Goal: Information Seeking & Learning: Learn about a topic

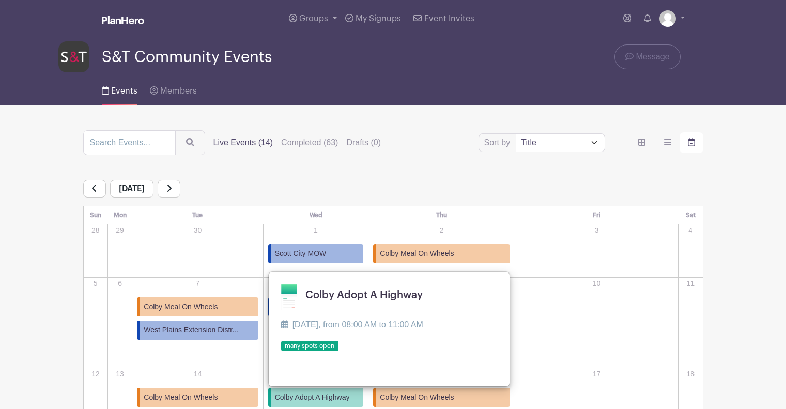
scroll to position [84, 0]
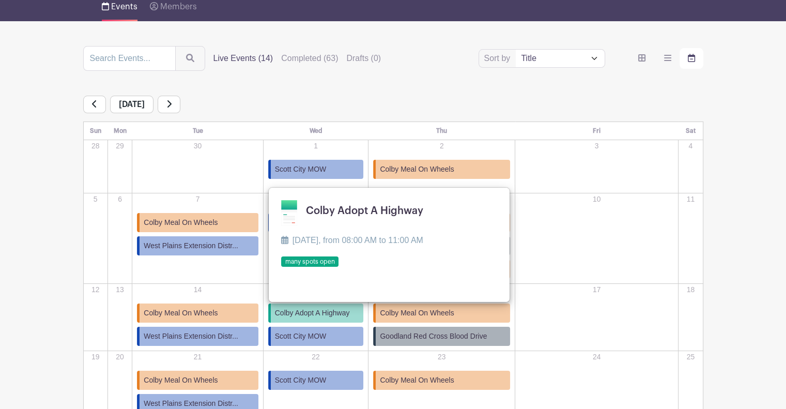
click at [543, 97] on div "[DATE]" at bounding box center [393, 105] width 620 height 18
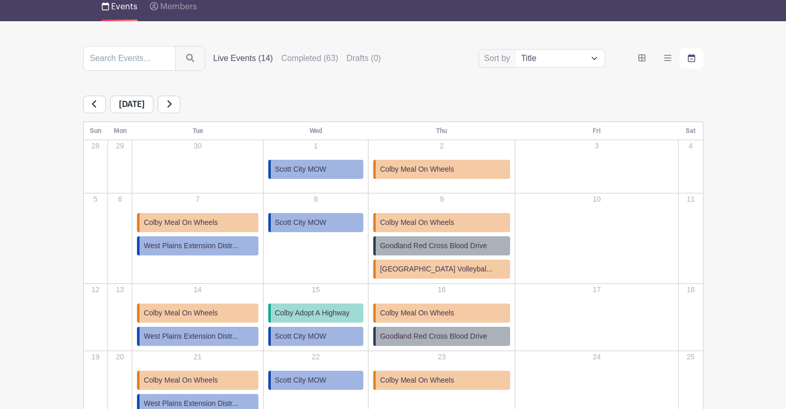
click at [330, 314] on span "Colby Adopt A Highway" at bounding box center [312, 312] width 75 height 11
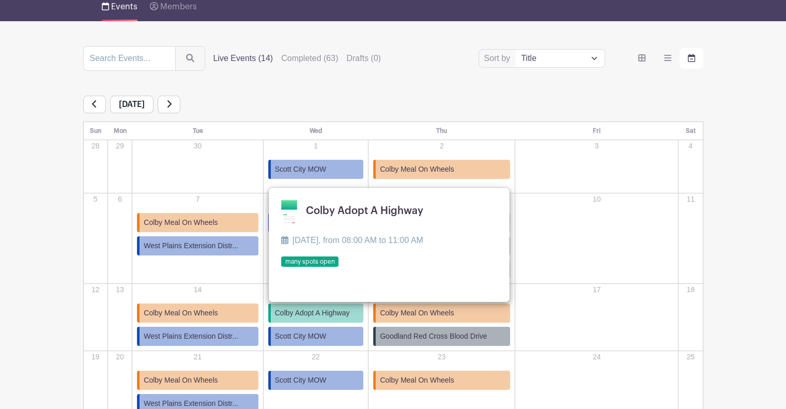
click at [281, 267] on link at bounding box center [281, 267] width 0 height 0
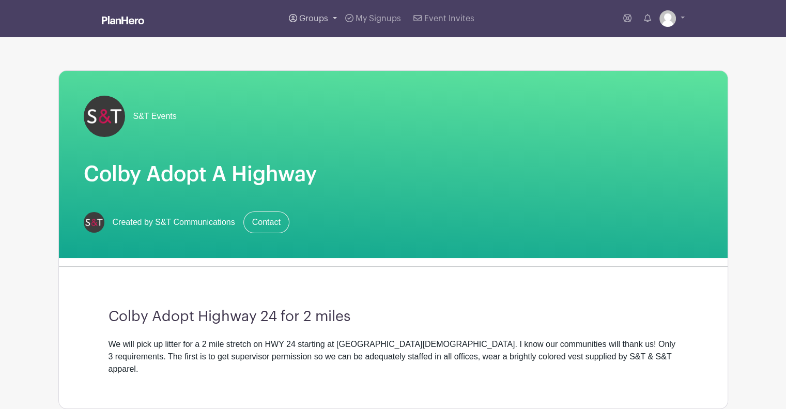
click at [316, 21] on span "Groups" at bounding box center [313, 18] width 29 height 8
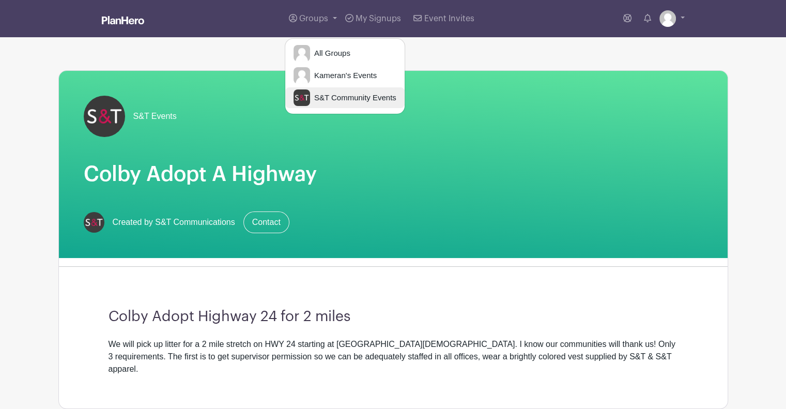
click at [334, 93] on span "S&T Community Events" at bounding box center [353, 98] width 86 height 12
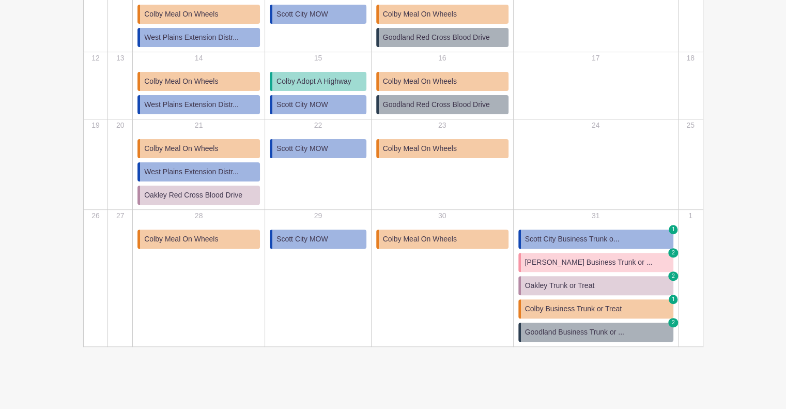
scroll to position [202, 0]
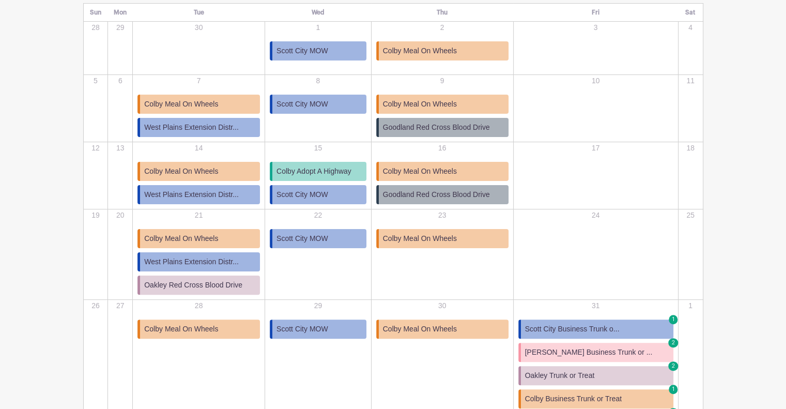
click at [434, 194] on span "Goodland Red Cross Blood Drive" at bounding box center [436, 194] width 107 height 11
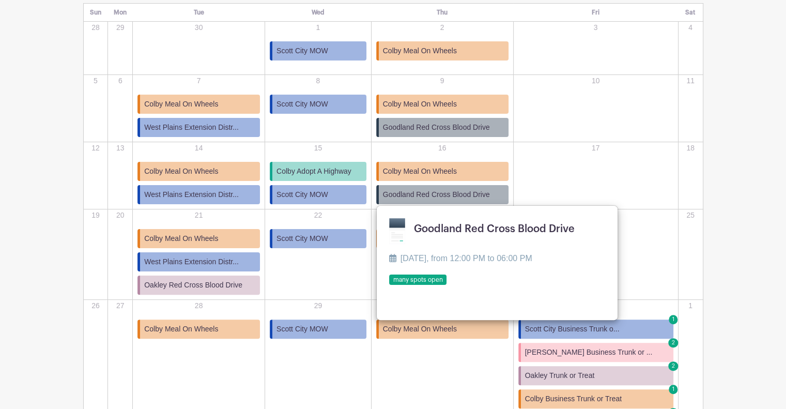
click at [445, 126] on span "Goodland Red Cross Blood Drive" at bounding box center [436, 127] width 107 height 11
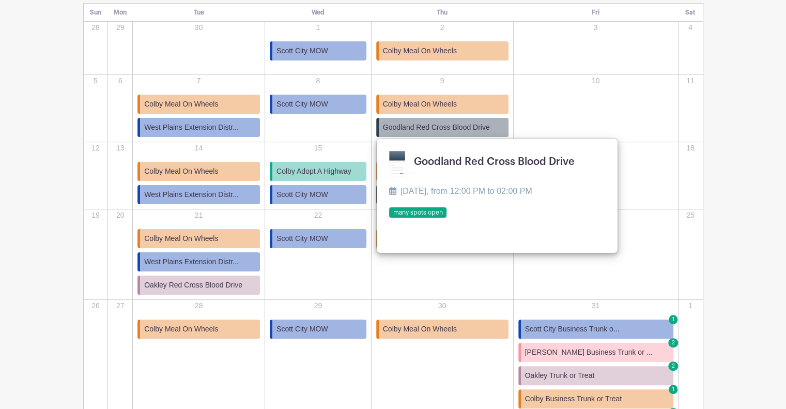
click at [445, 126] on span "Goodland Red Cross Blood Drive" at bounding box center [436, 127] width 107 height 11
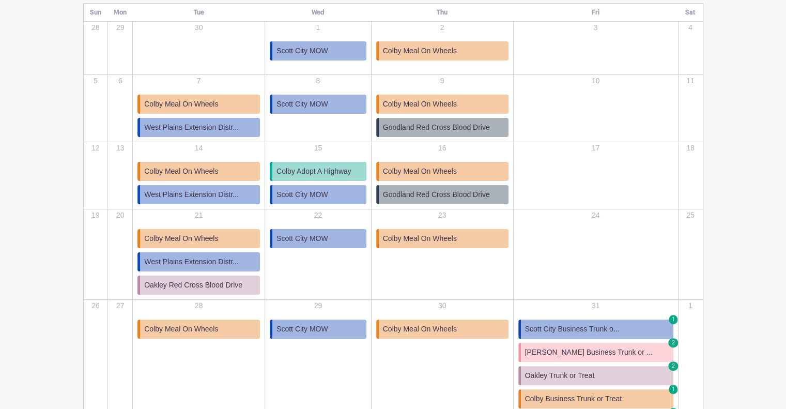
click at [445, 126] on span "Goodland Red Cross Blood Drive" at bounding box center [436, 127] width 107 height 11
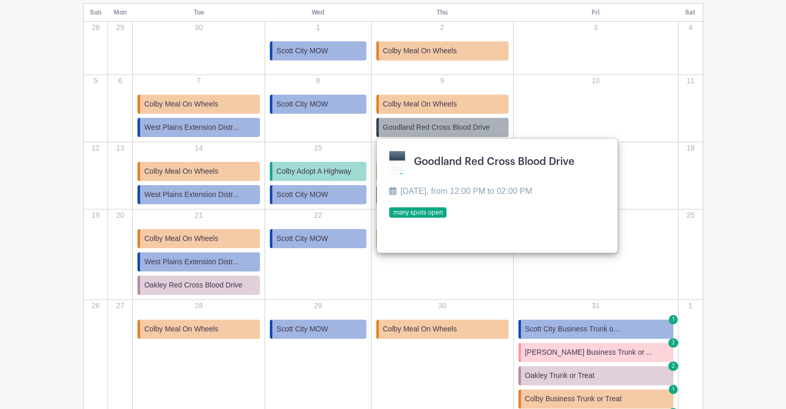
click at [389, 218] on link at bounding box center [389, 218] width 0 height 0
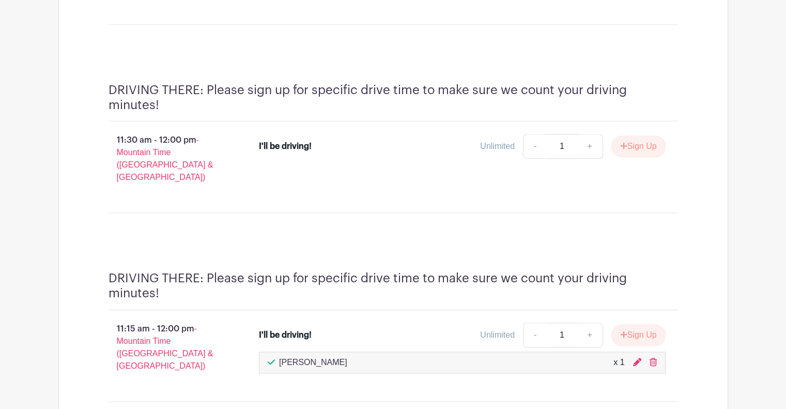
scroll to position [915, 0]
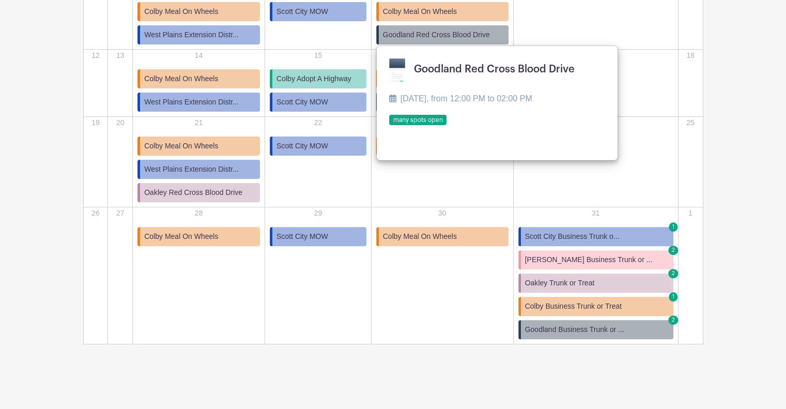
scroll to position [202, 0]
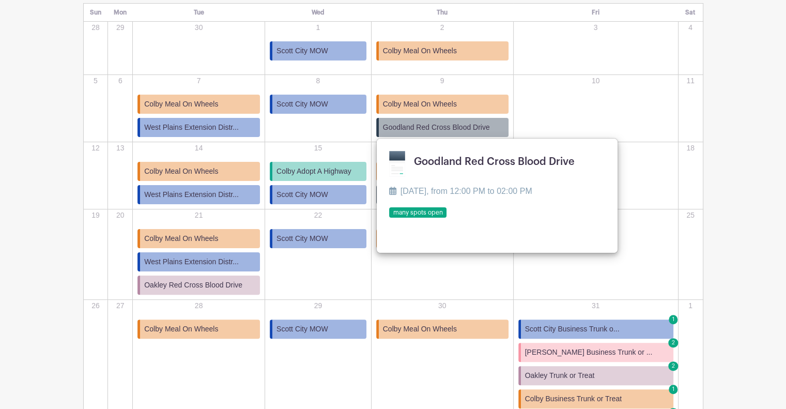
click at [430, 296] on td "23 Colby Meal On Wheels Colby Meal On Wheels [DATE], from 10:30 AM to 12:30 PM …" at bounding box center [442, 254] width 142 height 90
click at [420, 275] on td "23 Colby Meal On Wheels Colby Meal On Wheels [DATE], from 10:30 AM to 12:30 PM …" at bounding box center [442, 254] width 142 height 90
click at [389, 218] on link at bounding box center [389, 218] width 0 height 0
click at [370, 216] on p "22" at bounding box center [317, 215] width 105 height 11
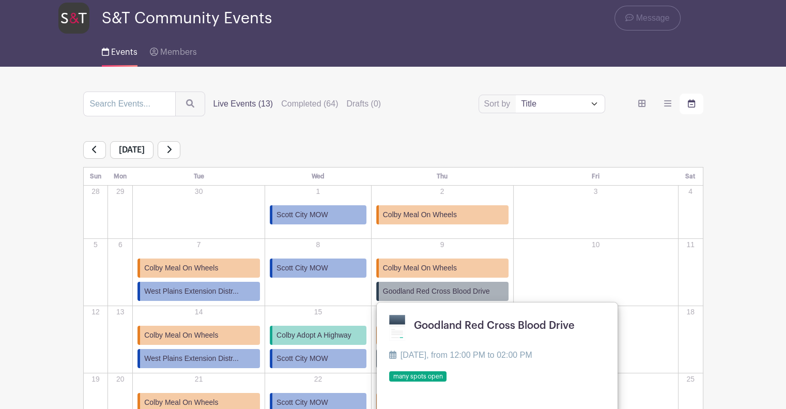
scroll to position [32, 0]
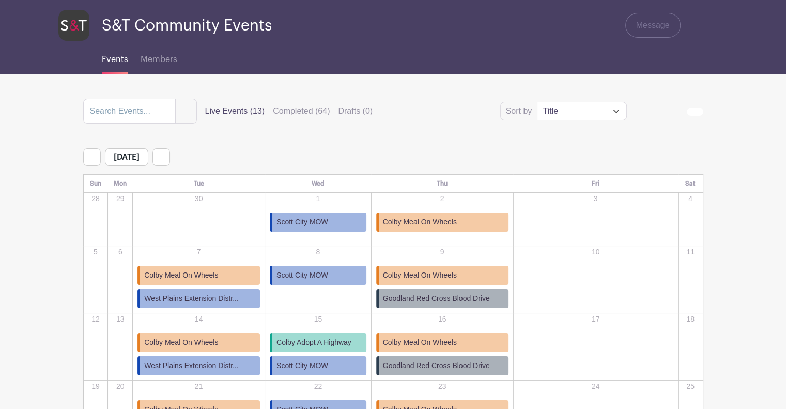
scroll to position [32, 0]
click at [470, 366] on span "Goodland Red Cross Blood Drive" at bounding box center [436, 365] width 107 height 11
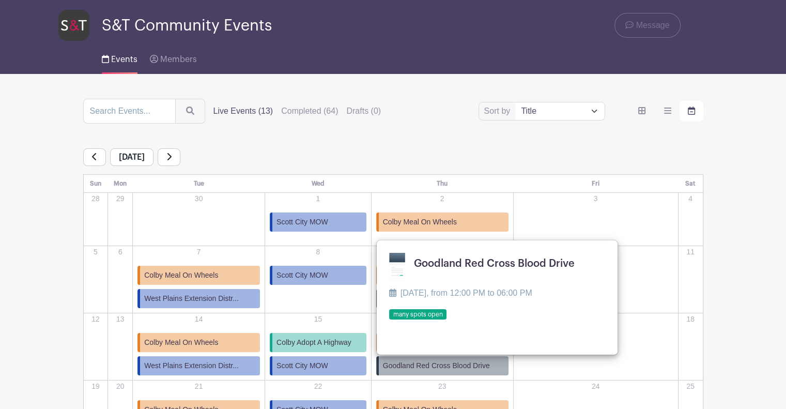
click at [389, 320] on link at bounding box center [389, 320] width 0 height 0
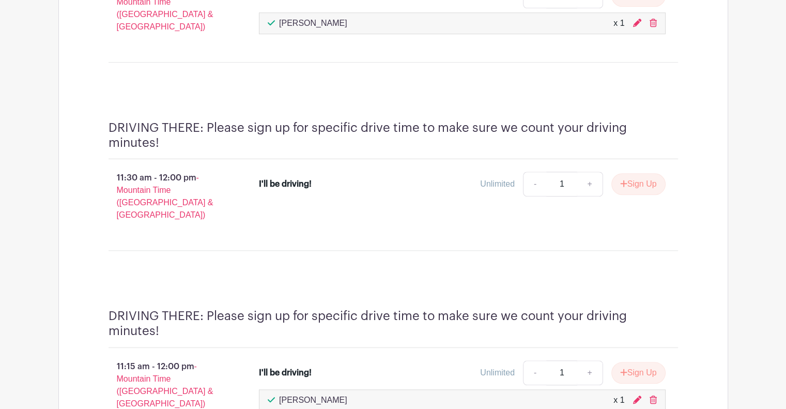
scroll to position [826, 0]
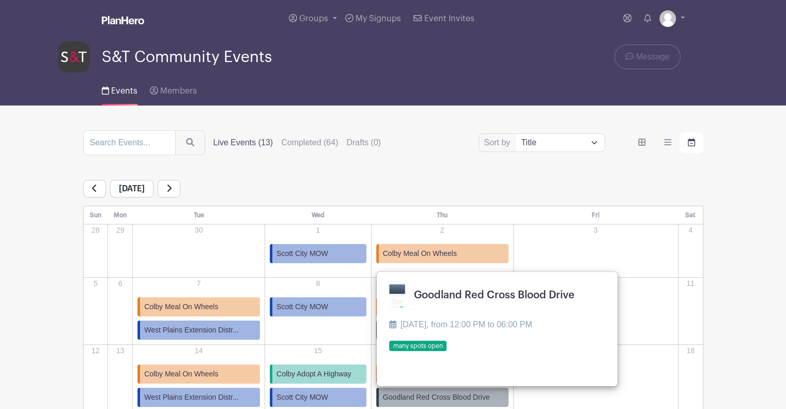
click at [389, 332] on div "Colby Meal On Wheels Colby Meal On Wheels Thursday, October 9 2025, from 10:30 …" at bounding box center [442, 320] width 140 height 46
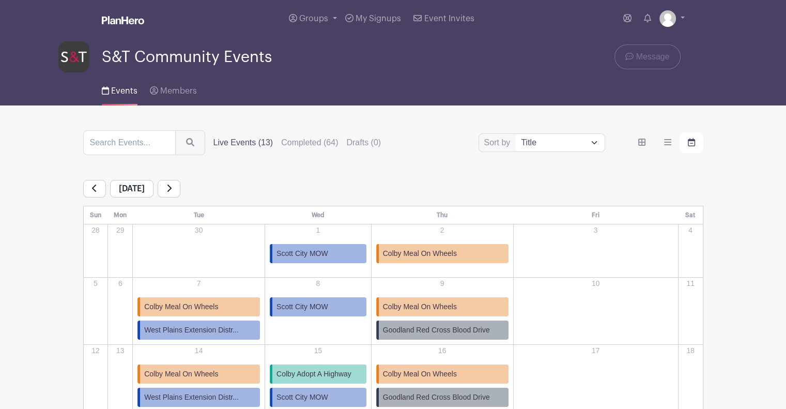
click at [469, 330] on span "Goodland Red Cross Blood Drive" at bounding box center [436, 329] width 107 height 11
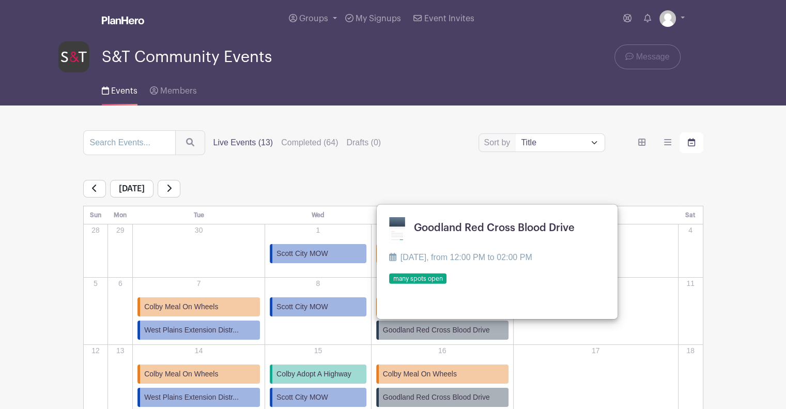
click at [389, 284] on link at bounding box center [389, 284] width 0 height 0
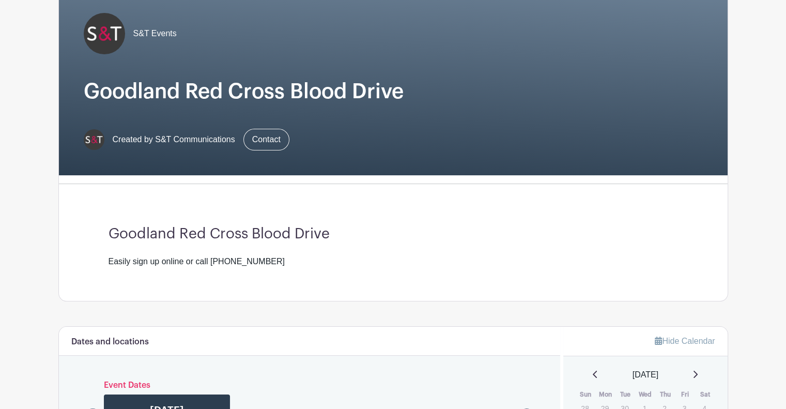
scroll to position [78, 0]
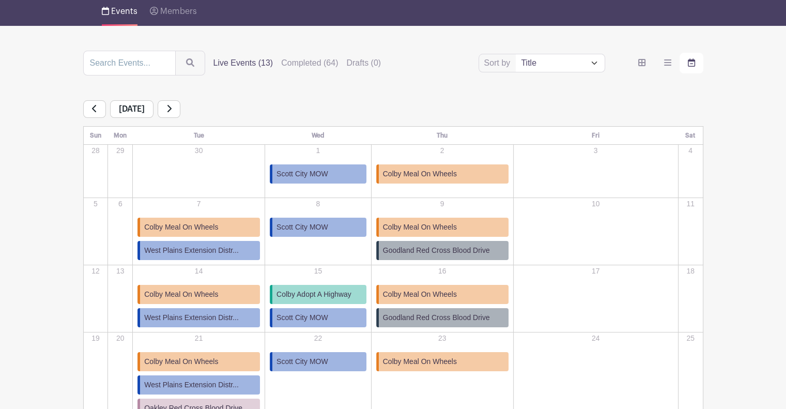
scroll to position [79, 0]
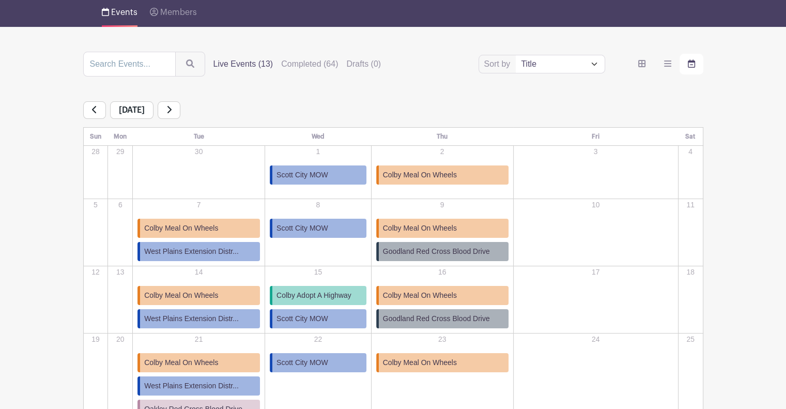
click at [456, 318] on span "Goodland Red Cross Blood Drive" at bounding box center [436, 318] width 107 height 11
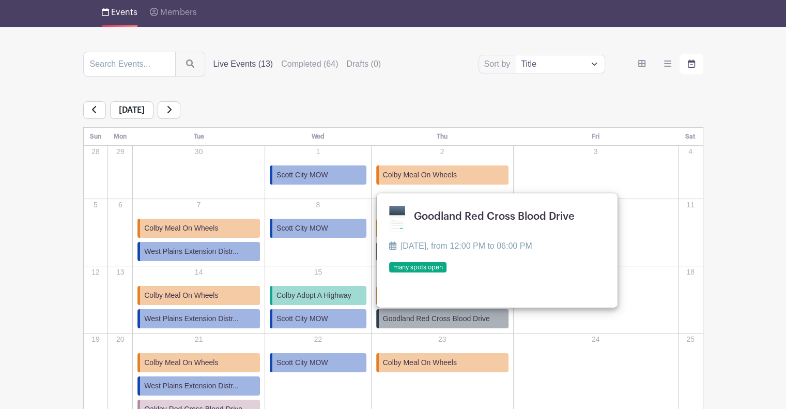
click at [389, 273] on link at bounding box center [389, 273] width 0 height 0
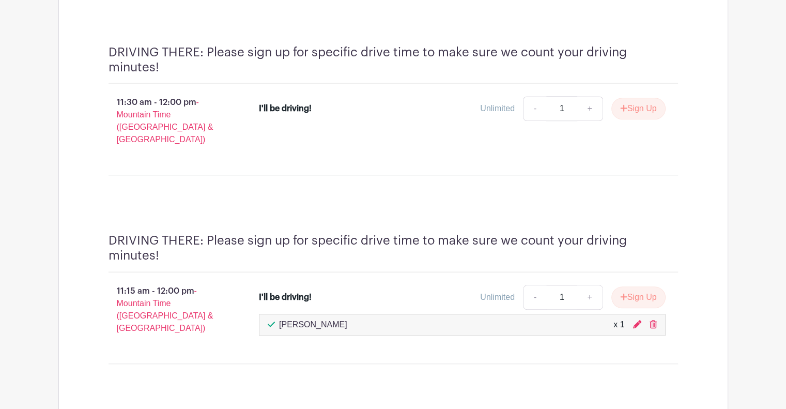
scroll to position [956, 0]
